Goal: Task Accomplishment & Management: Manage account settings

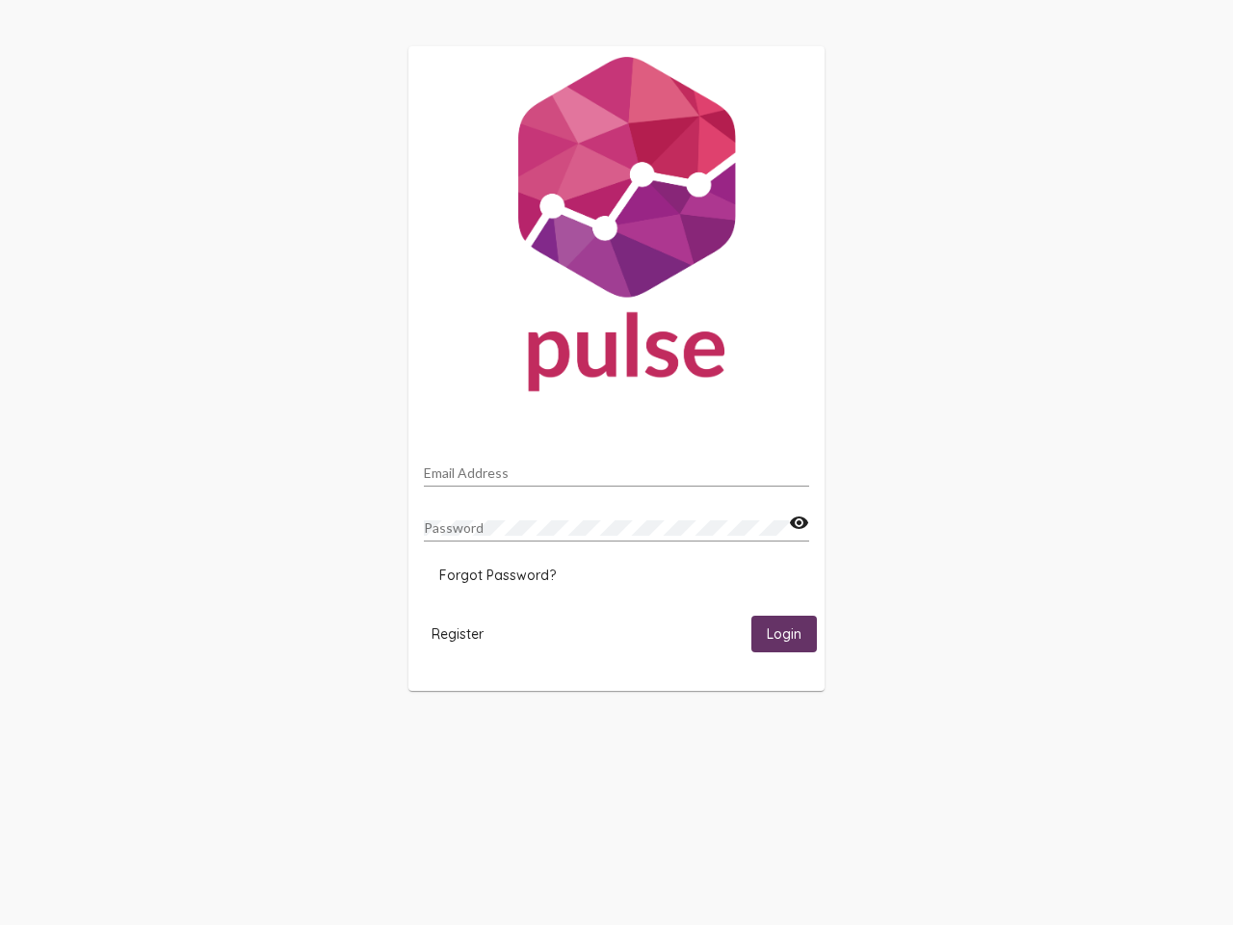
click at [616, 467] on input "Email Address" at bounding box center [616, 472] width 385 height 15
click at [798, 523] on mat-icon "visibility" at bounding box center [799, 522] width 20 height 23
click at [497, 575] on span "Forgot Password?" at bounding box center [497, 574] width 117 height 17
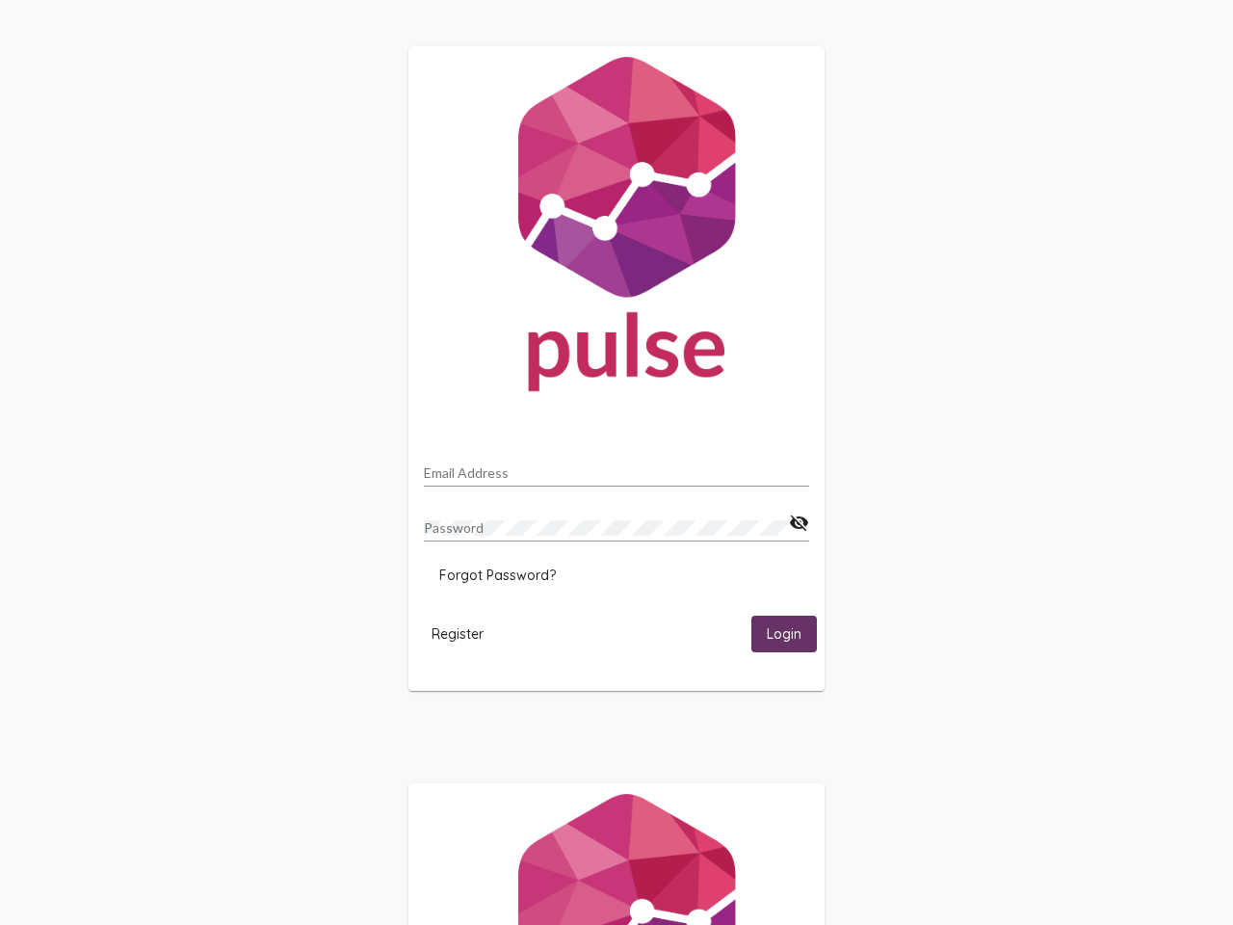
click at [458, 633] on span "Register" at bounding box center [457, 633] width 52 height 17
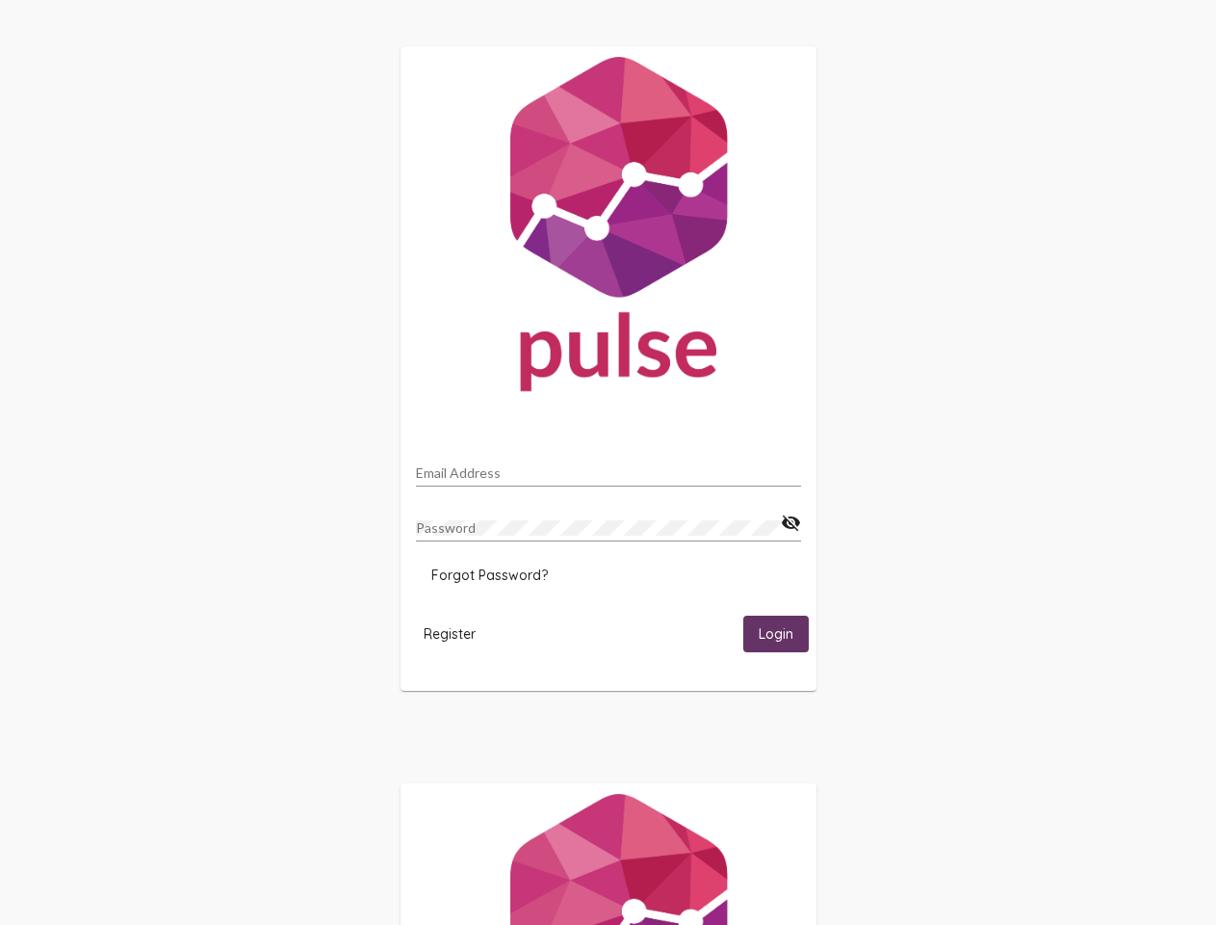
click at [784, 633] on html "Email Address Password visibility_off Forgot Password? Register Login" at bounding box center [608, 623] width 1216 height 1247
